Goal: Information Seeking & Learning: Learn about a topic

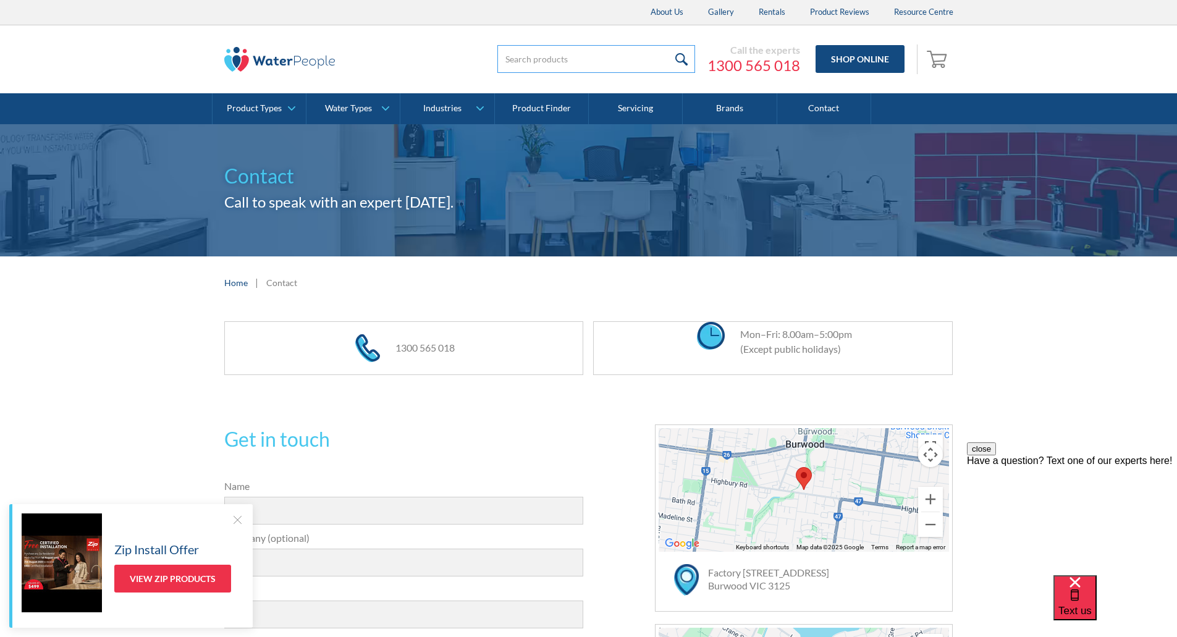
click at [557, 59] on input "search" at bounding box center [596, 59] width 198 height 28
type input "filters"
click at [683, 52] on input "submit" at bounding box center [682, 59] width 27 height 28
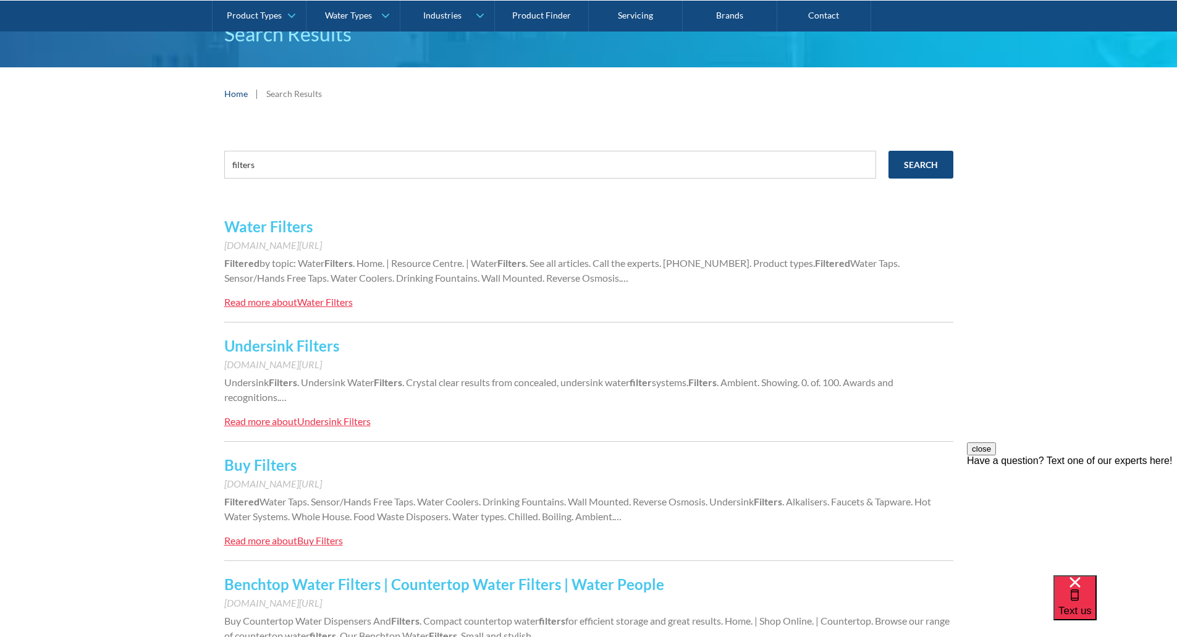
click at [266, 302] on div "Read more about" at bounding box center [260, 302] width 73 height 12
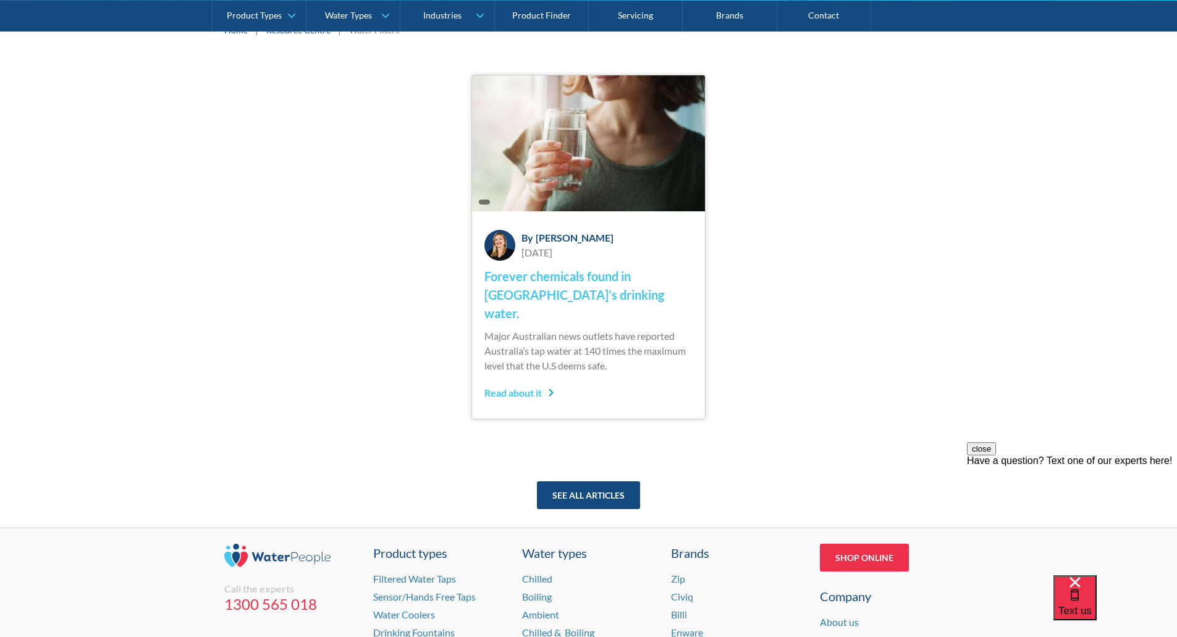
click at [543, 386] on div "Read about it" at bounding box center [519, 393] width 70 height 15
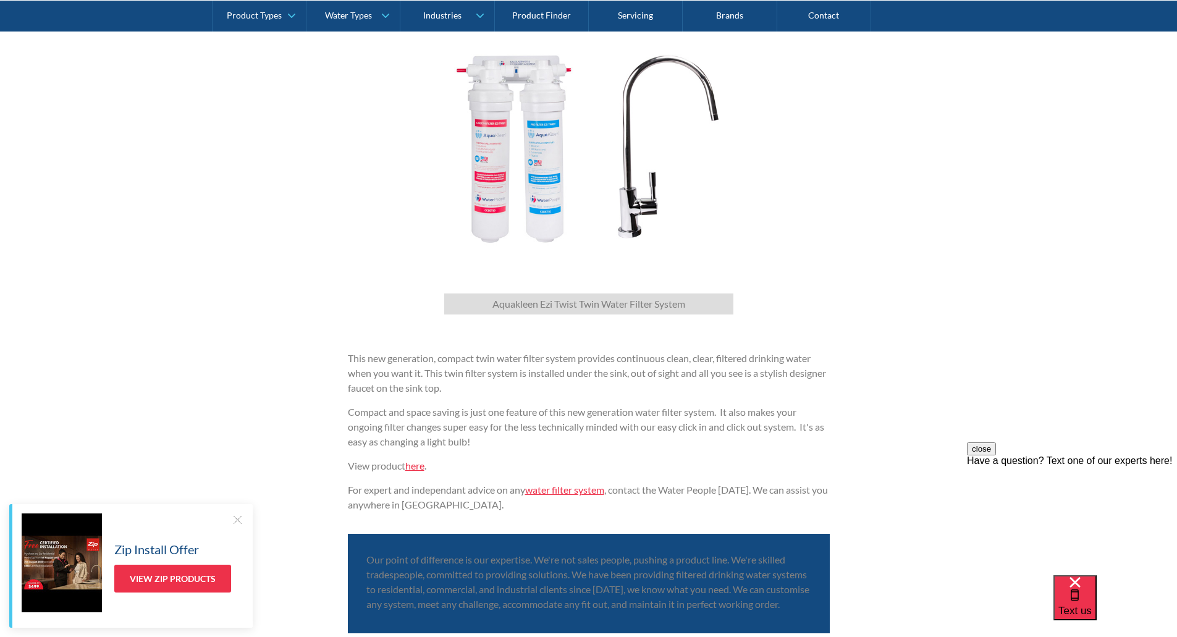
scroll to position [3028, 0]
